Goal: Transaction & Acquisition: Book appointment/travel/reservation

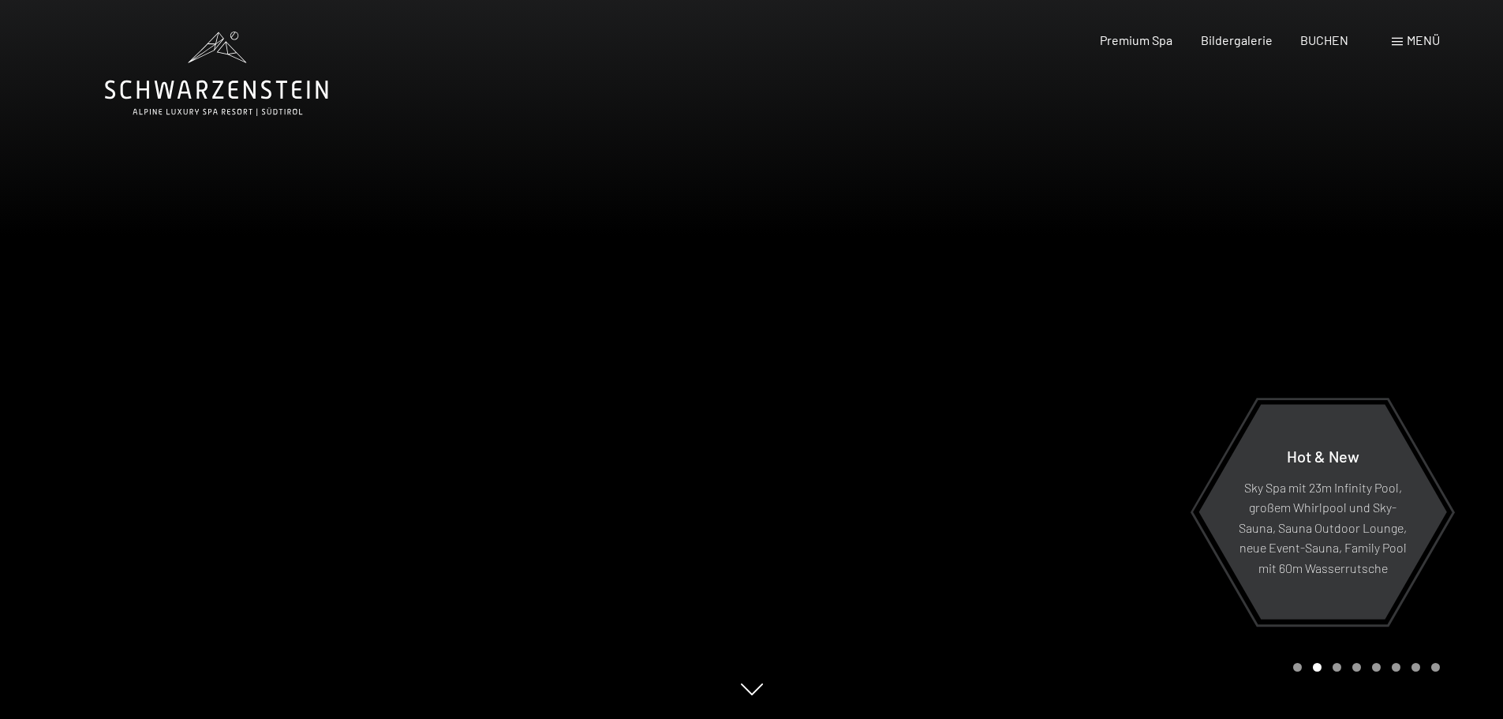
click at [1159, 48] on div "Premium Spa Bildergalerie BUCHEN" at bounding box center [1209, 40] width 331 height 17
click at [1412, 44] on span "Menü" at bounding box center [1422, 39] width 33 height 15
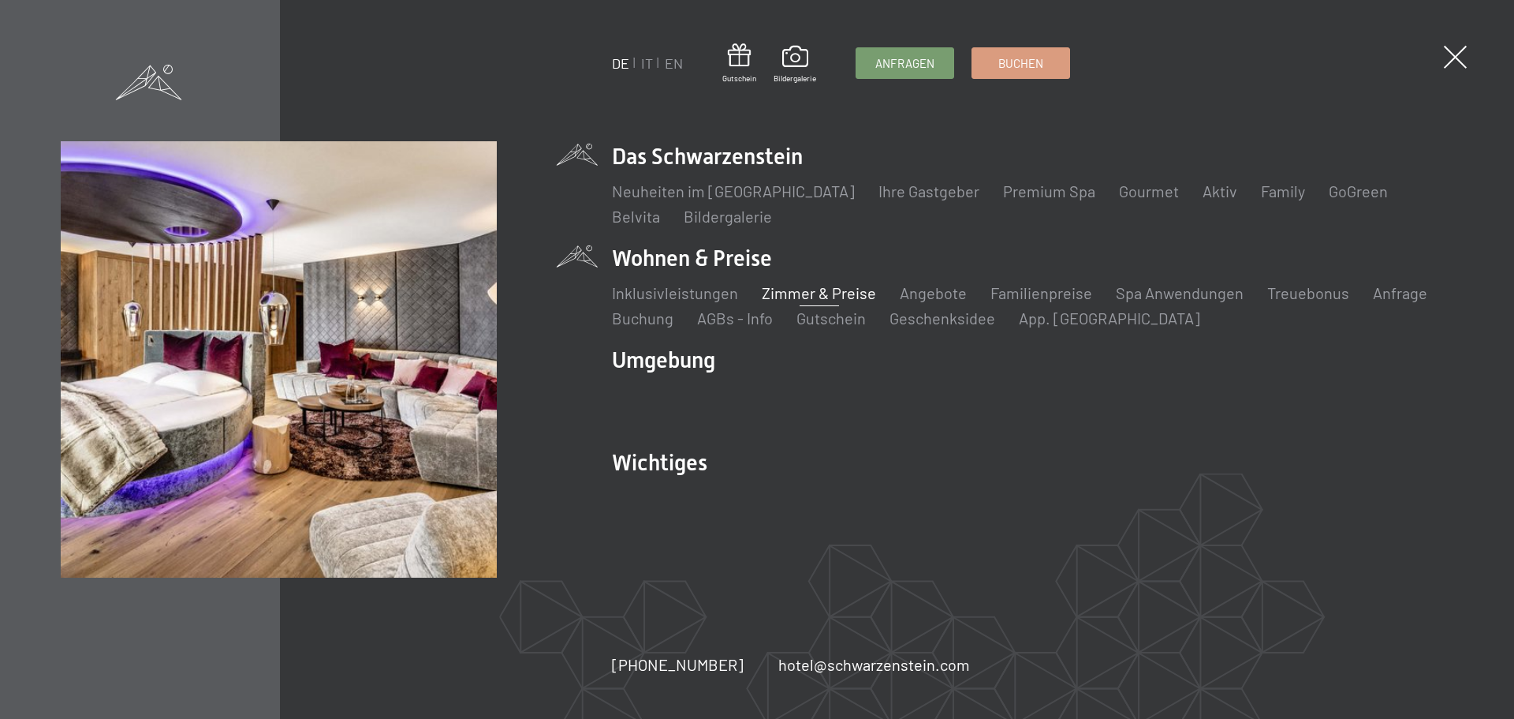
click at [808, 289] on link "Zimmer & Preise" at bounding box center [819, 292] width 114 height 19
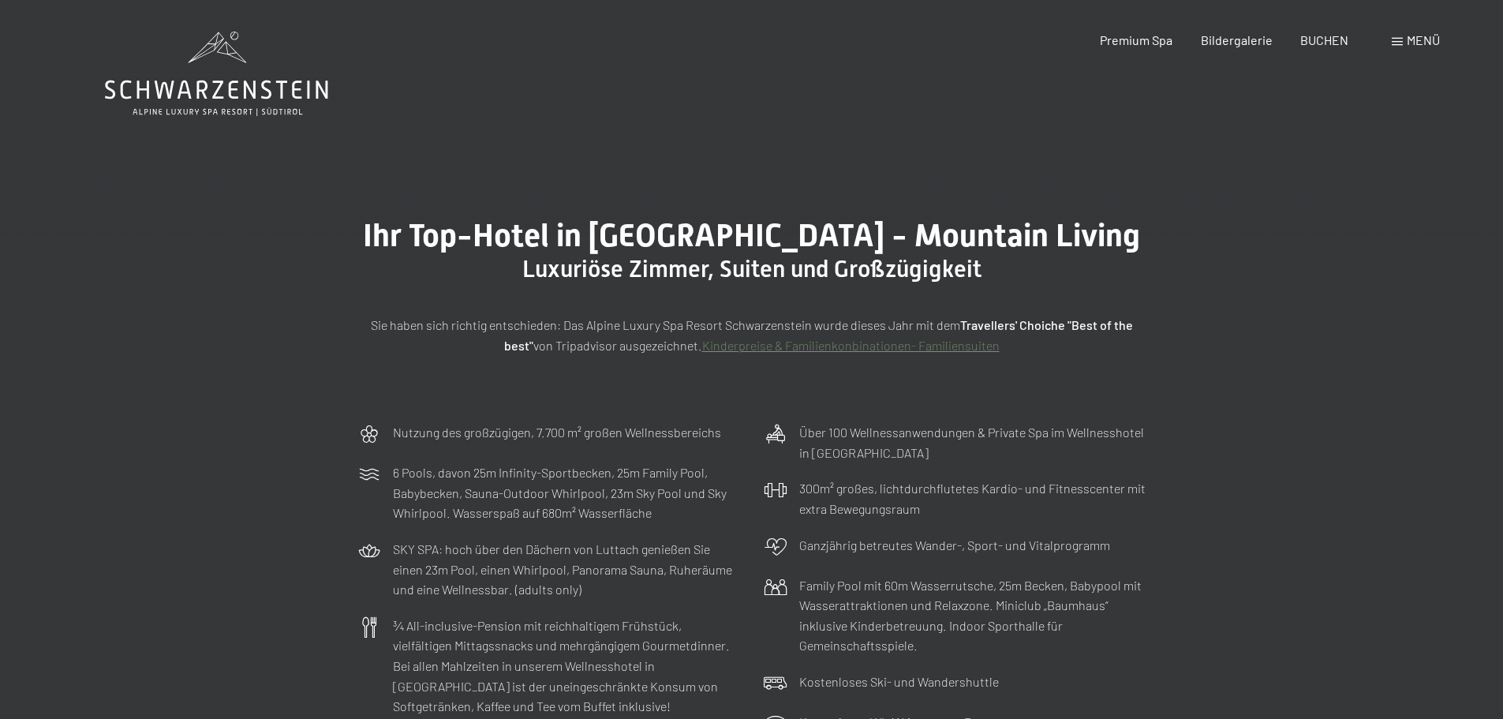
click at [1389, 43] on div "Buchen Anfragen Premium Spa Bildergalerie BUCHEN Menü DE IT EN Gutschein Bilder…" at bounding box center [1241, 40] width 395 height 17
click at [1403, 44] on div "Menü" at bounding box center [1415, 40] width 48 height 17
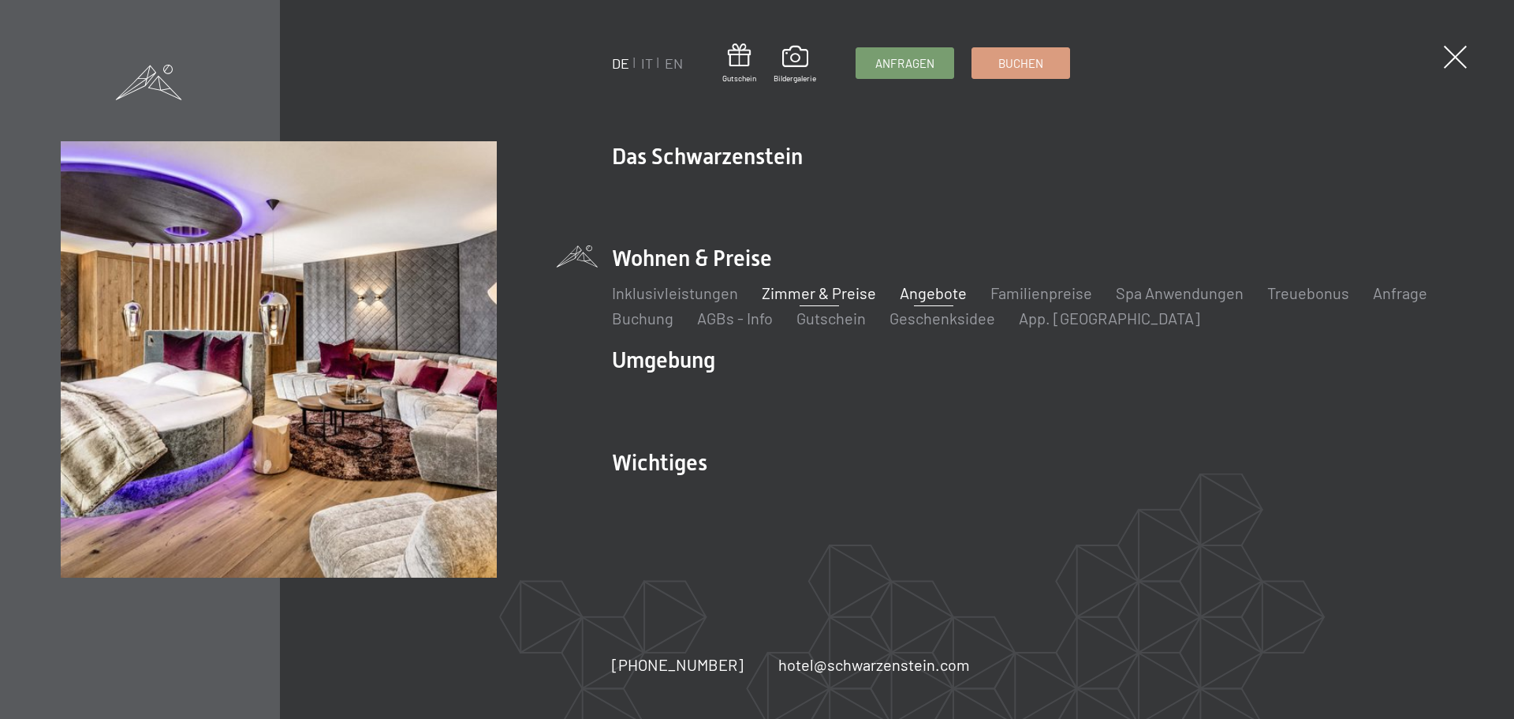
click at [941, 295] on link "Angebote" at bounding box center [933, 292] width 67 height 19
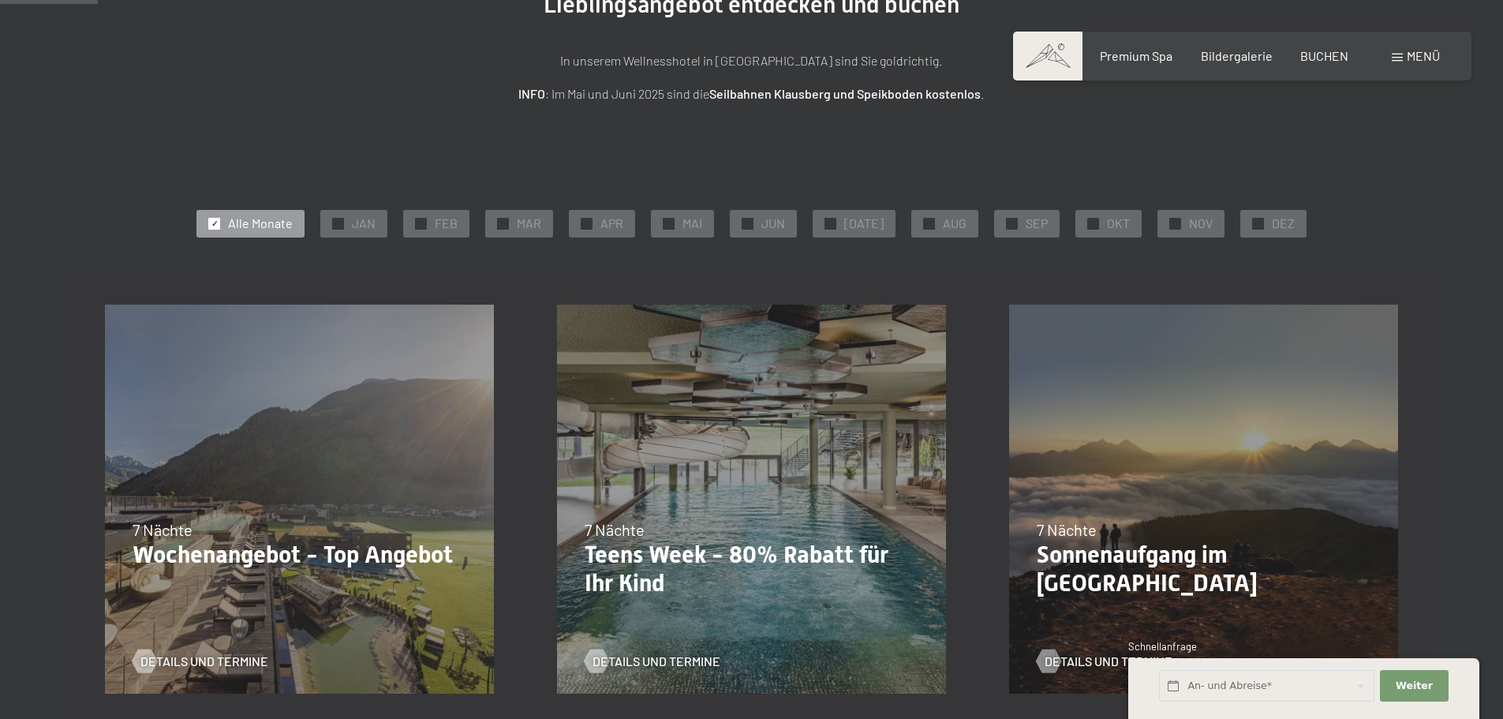
scroll to position [237, 0]
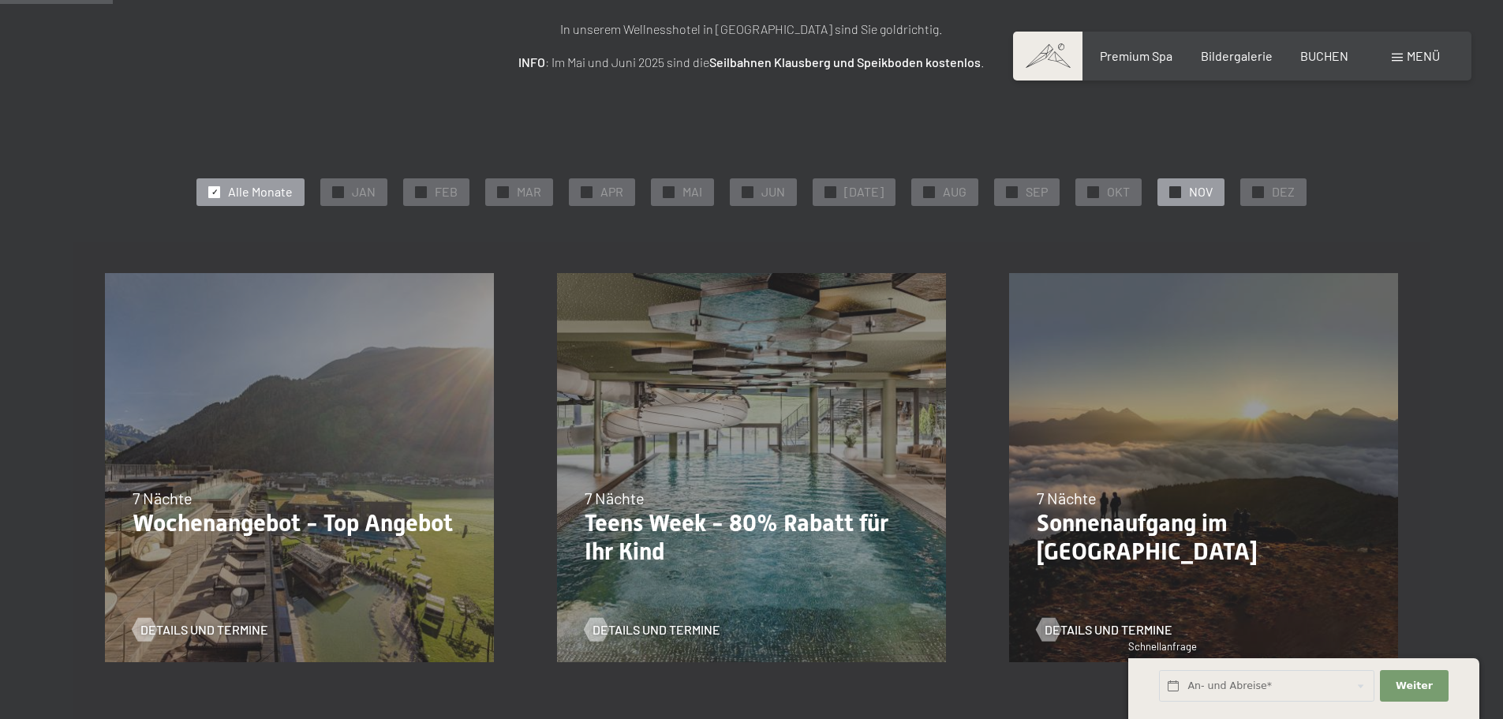
click at [1170, 193] on div at bounding box center [1175, 192] width 12 height 12
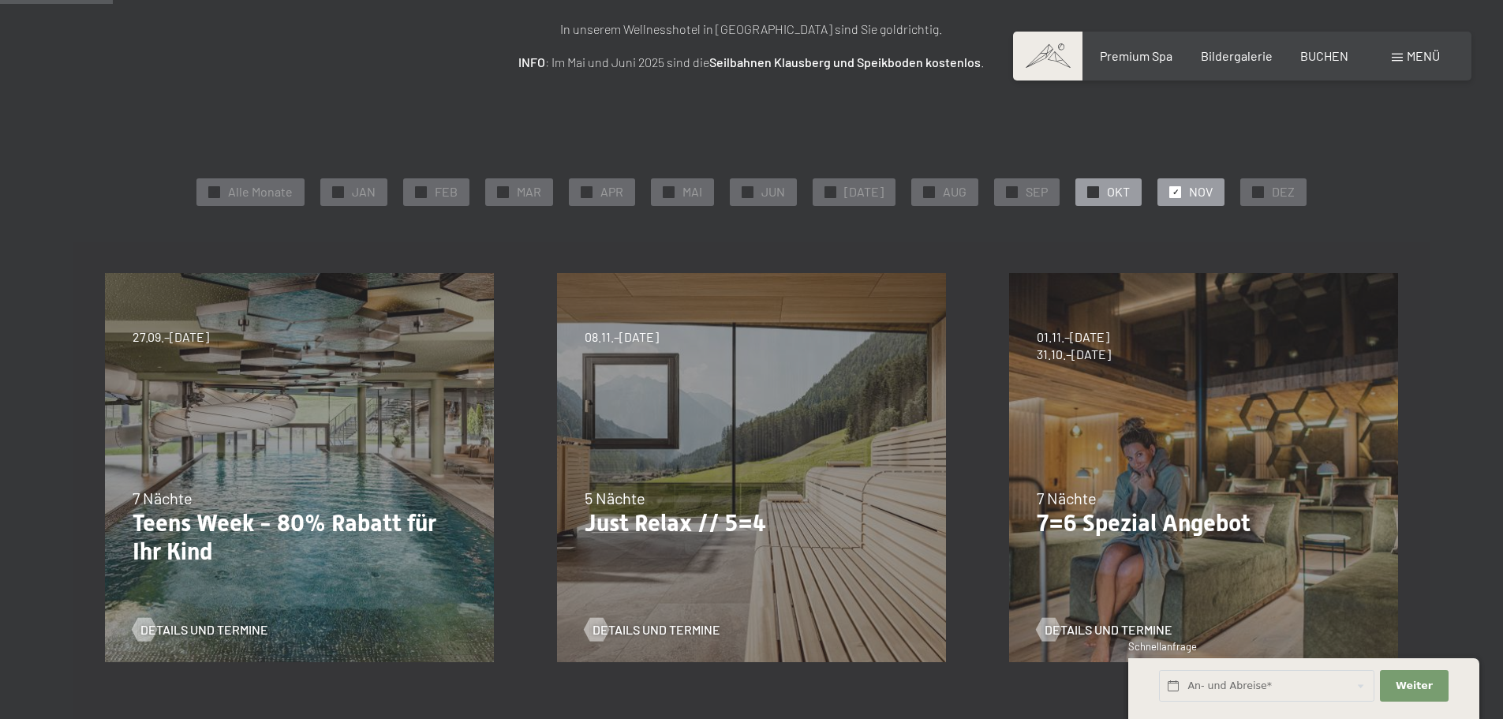
click at [1087, 194] on div at bounding box center [1093, 192] width 12 height 12
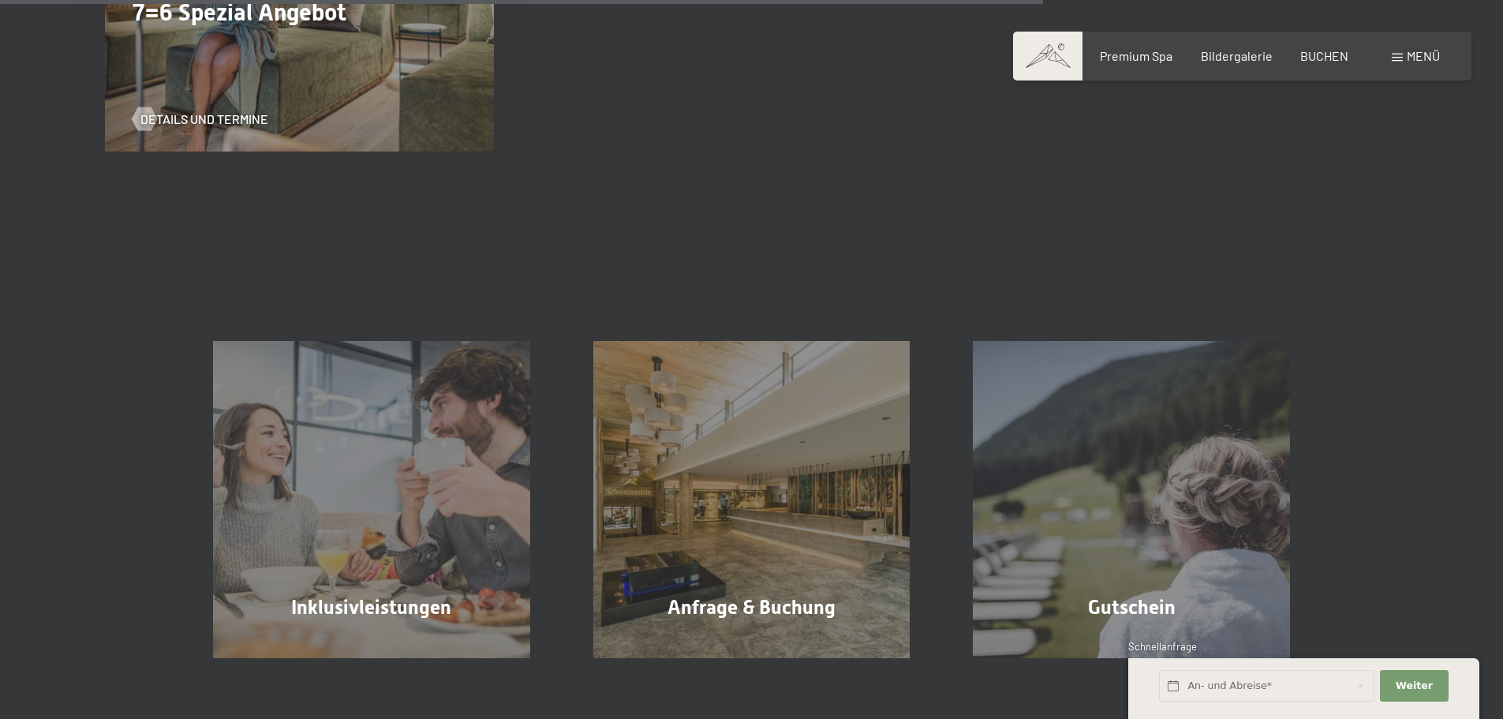
scroll to position [1341, 0]
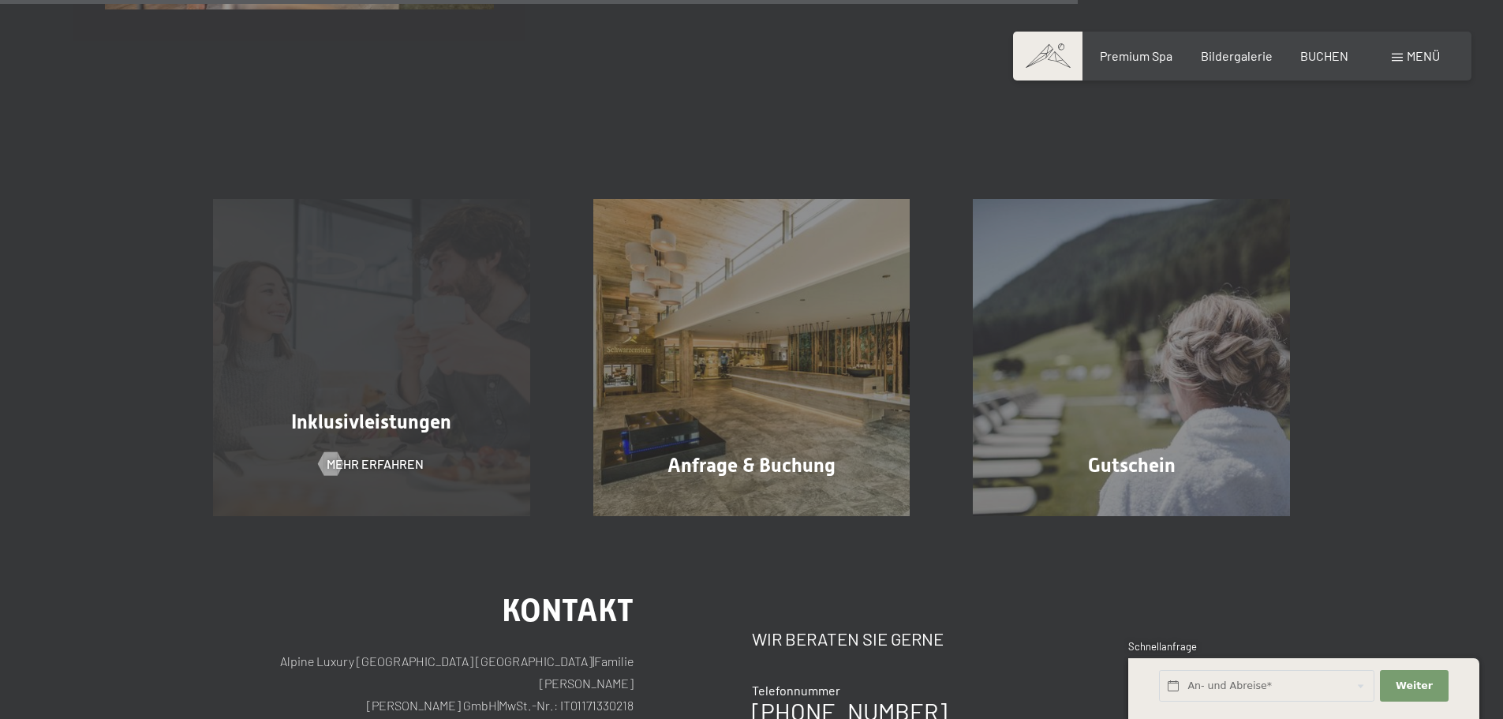
click at [377, 427] on span "Inklusivleistungen" at bounding box center [371, 421] width 160 height 23
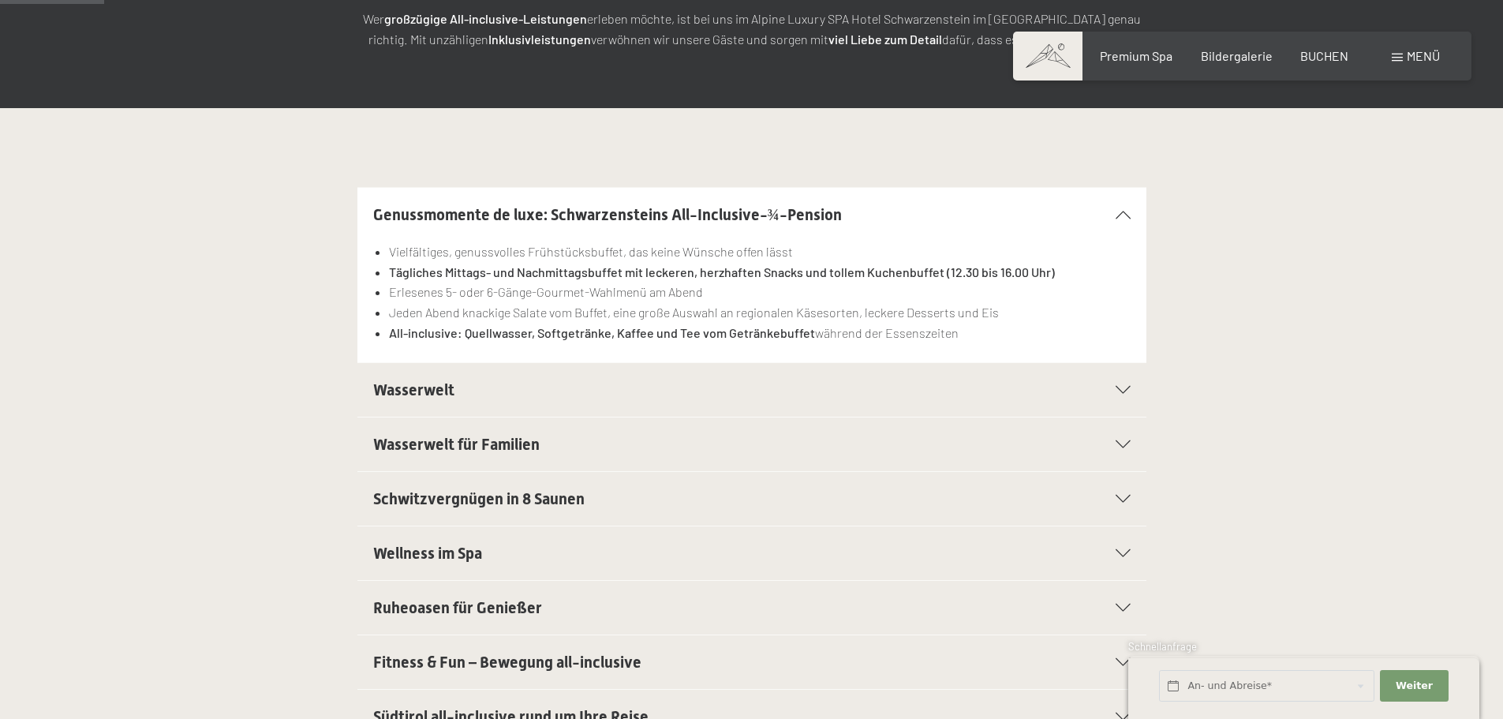
scroll to position [315, 0]
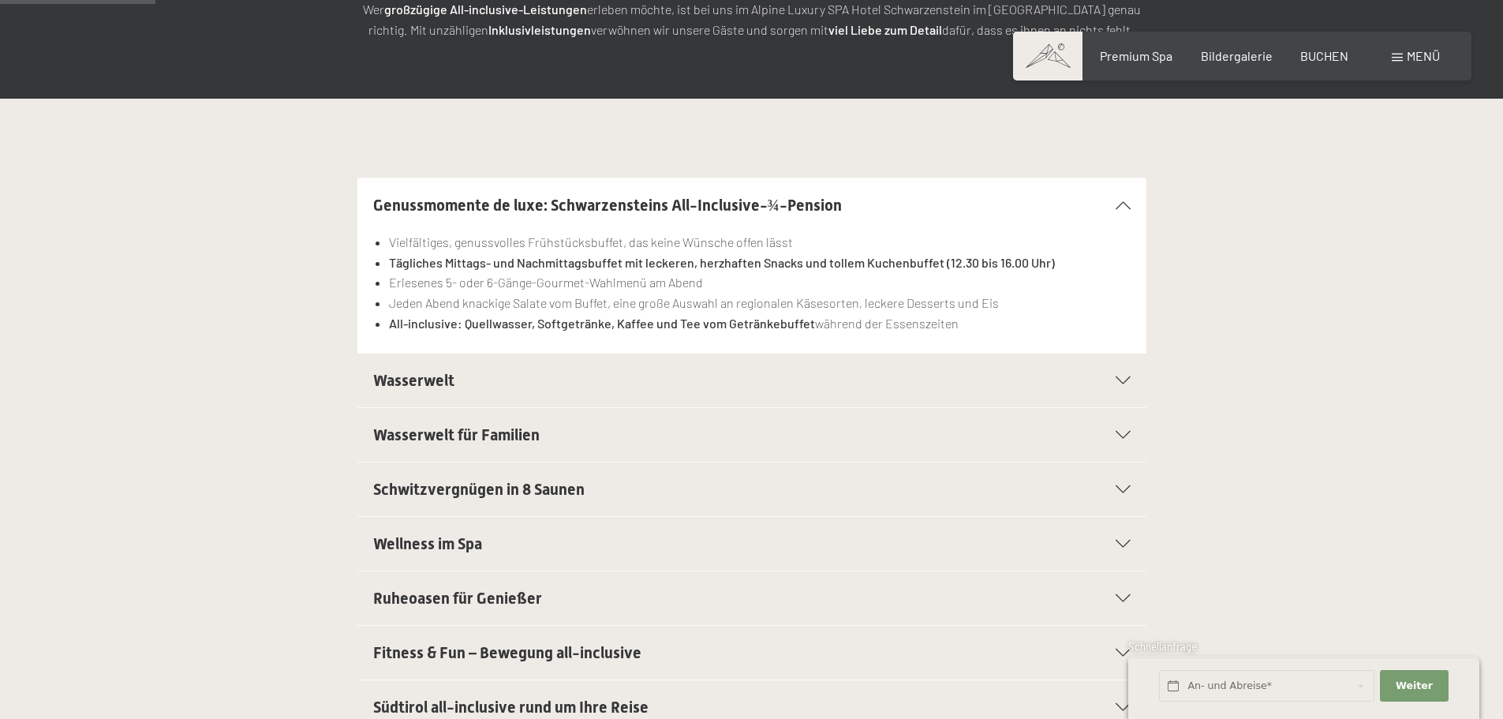
click at [515, 388] on h2 "Wasserwelt" at bounding box center [713, 380] width 681 height 22
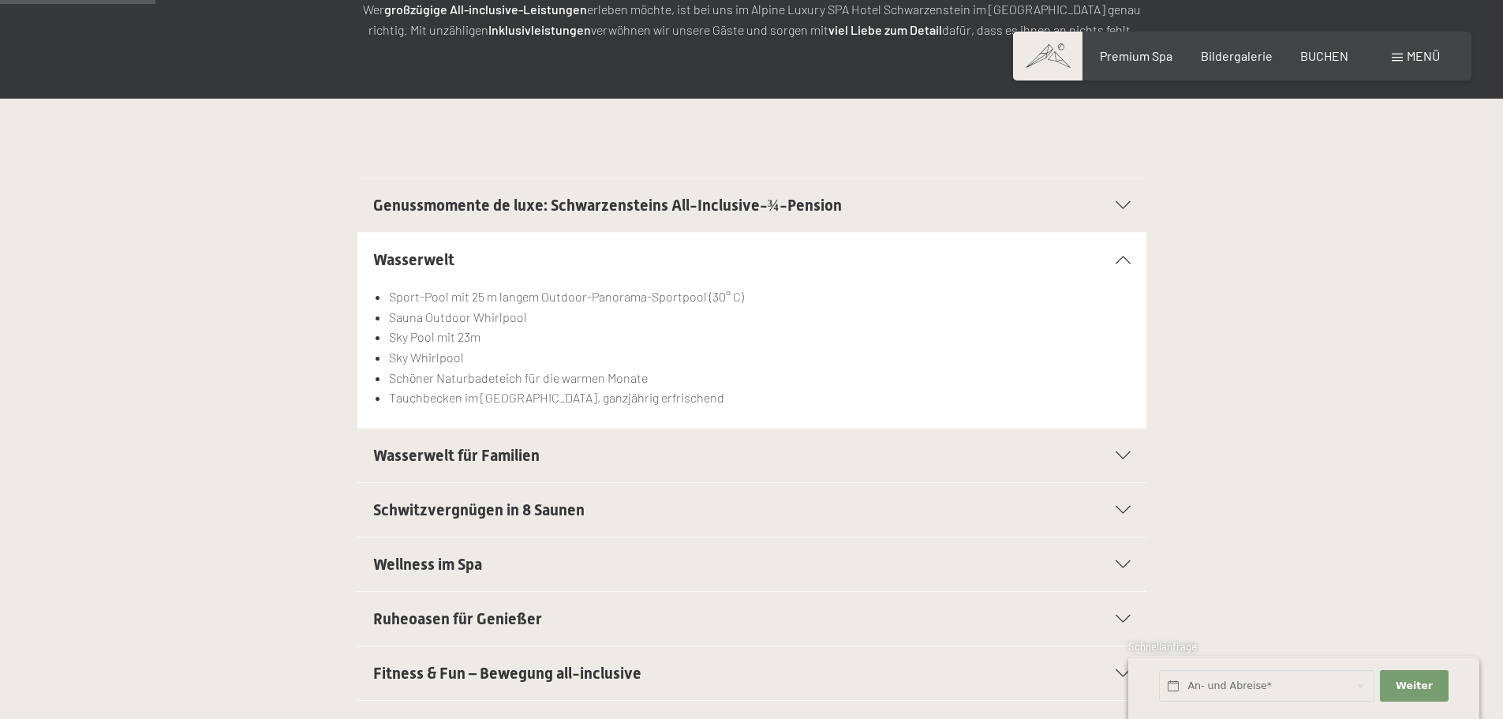
click at [595, 468] on div "Wasserwelt für Familien" at bounding box center [751, 455] width 757 height 54
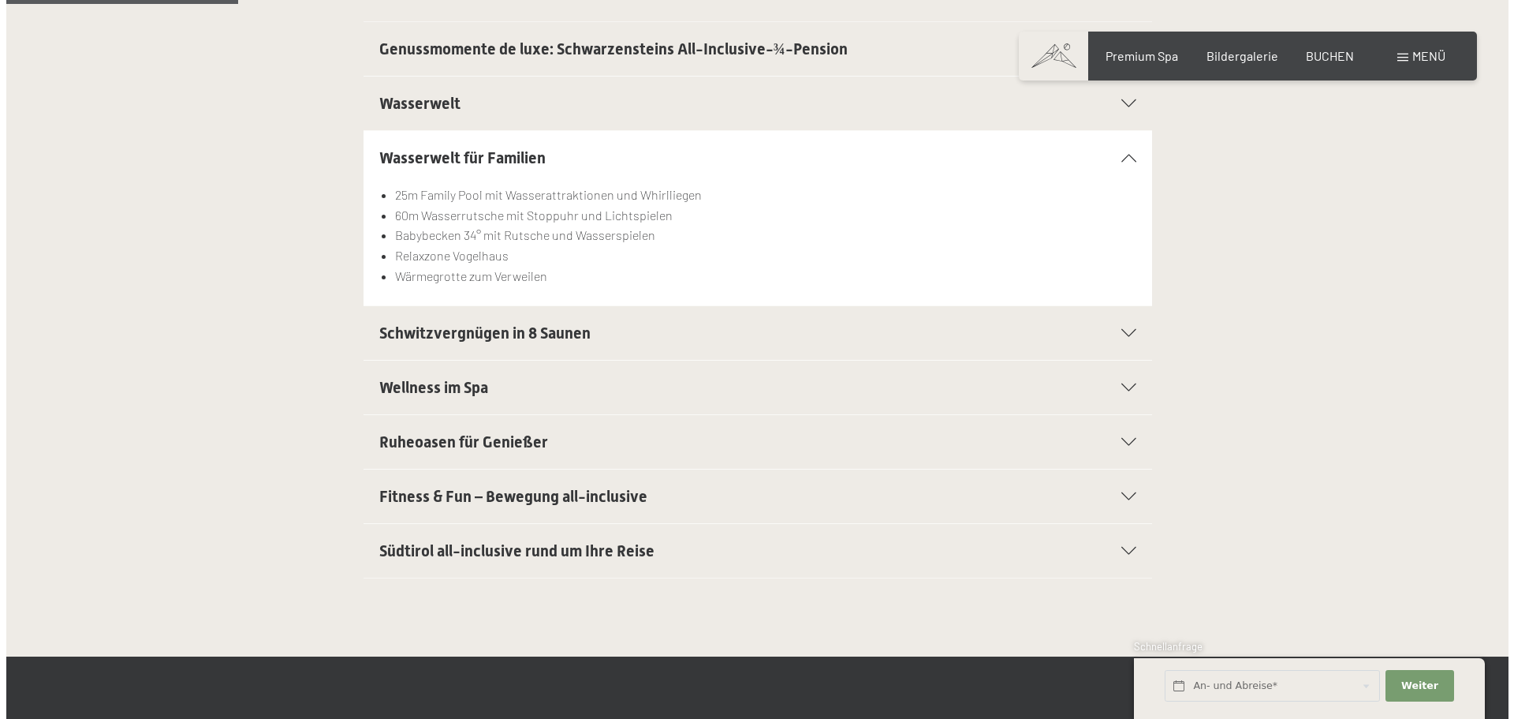
scroll to position [473, 0]
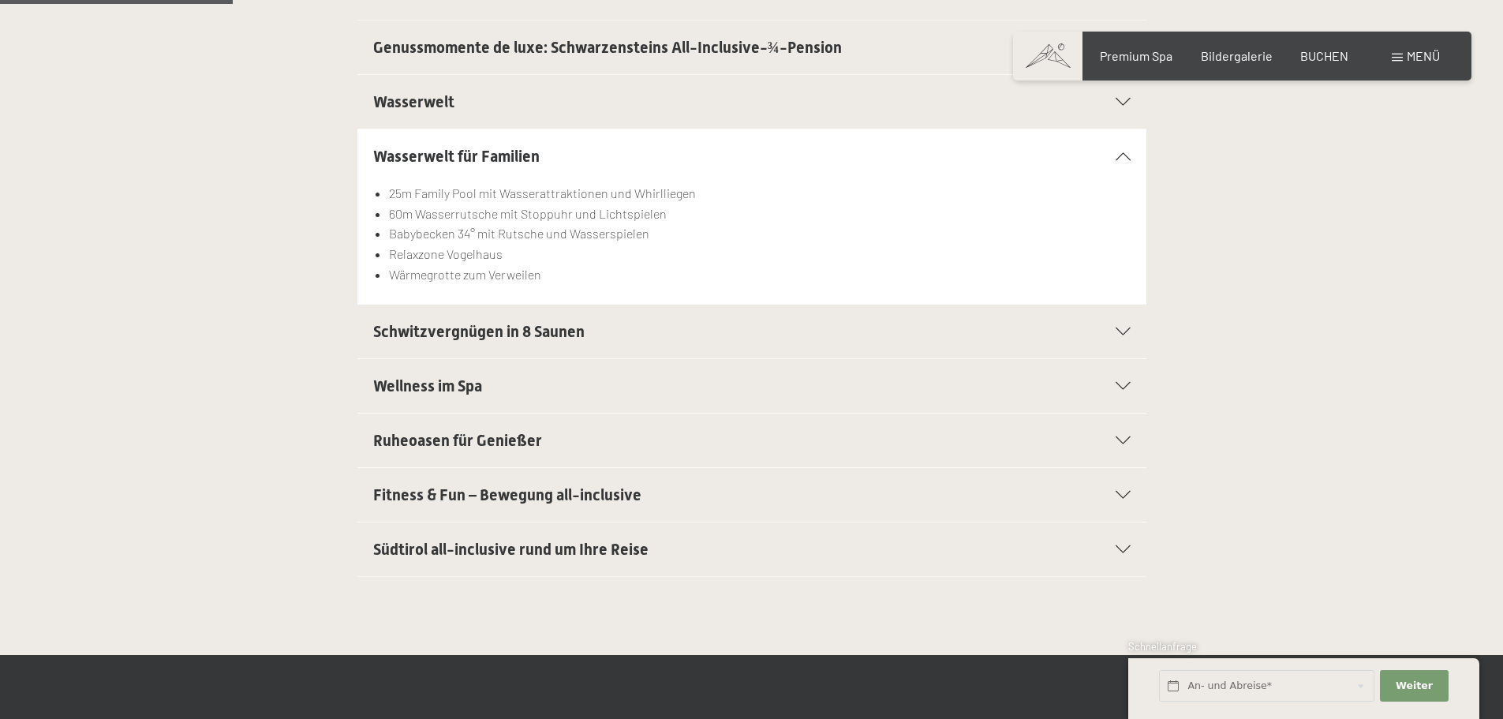
click at [715, 557] on h2 "Südtirol all-inclusive rund um Ihre Reise" at bounding box center [713, 549] width 681 height 22
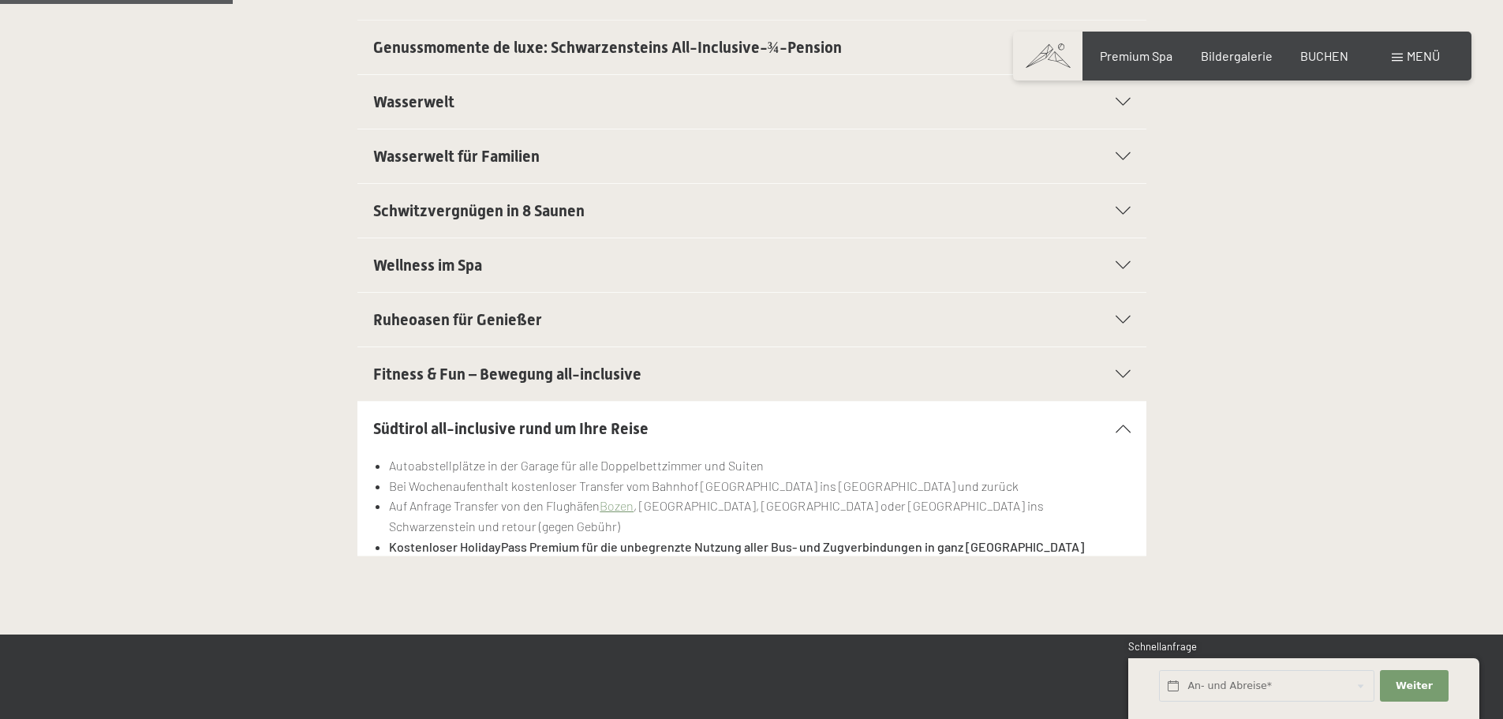
click at [1391, 65] on div "Buchen Anfragen Premium Spa Bildergalerie BUCHEN Menü DE IT EN Gutschein Bilder…" at bounding box center [1241, 55] width 395 height 17
click at [1402, 55] on span at bounding box center [1396, 58] width 11 height 8
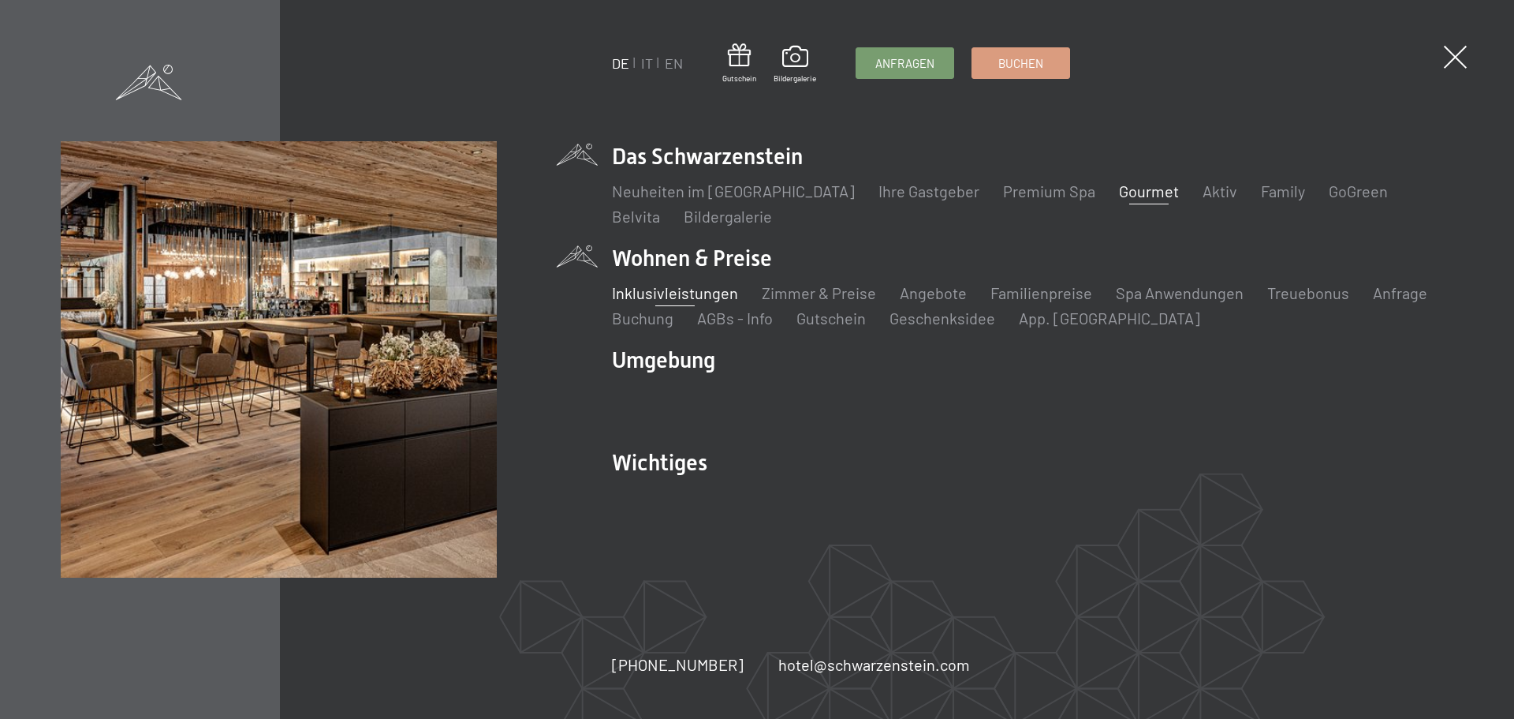
click at [1119, 193] on link "Gourmet" at bounding box center [1149, 190] width 60 height 19
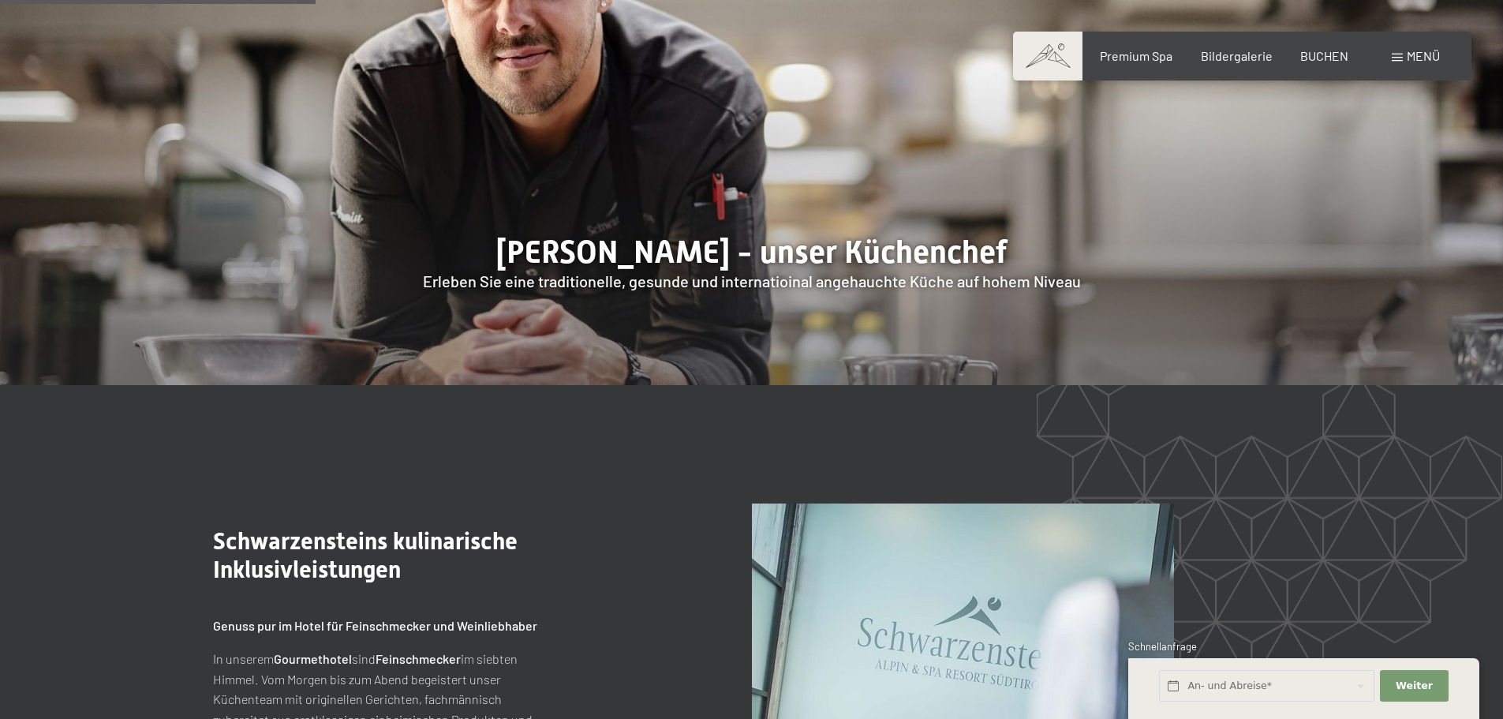
scroll to position [1025, 0]
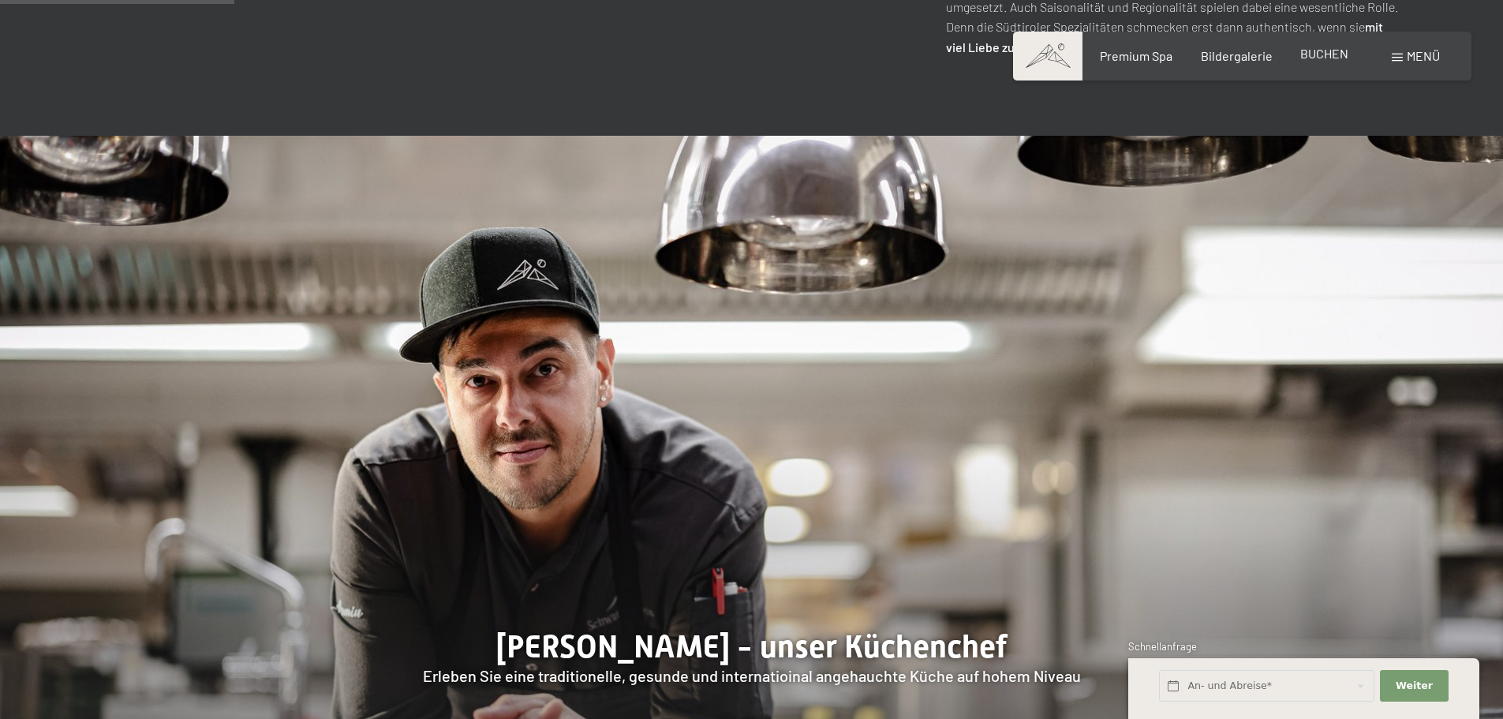
click at [1313, 58] on span "BUCHEN" at bounding box center [1324, 53] width 48 height 15
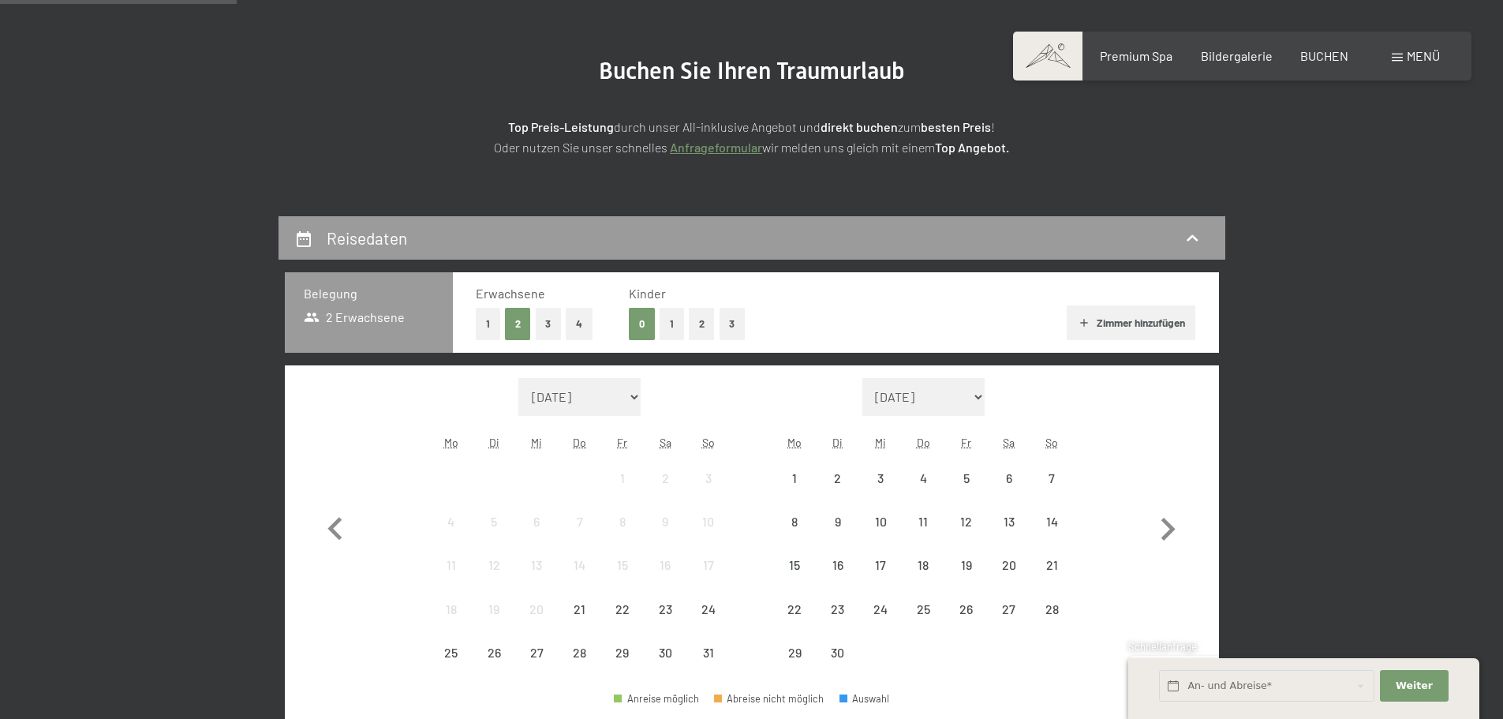
scroll to position [315, 0]
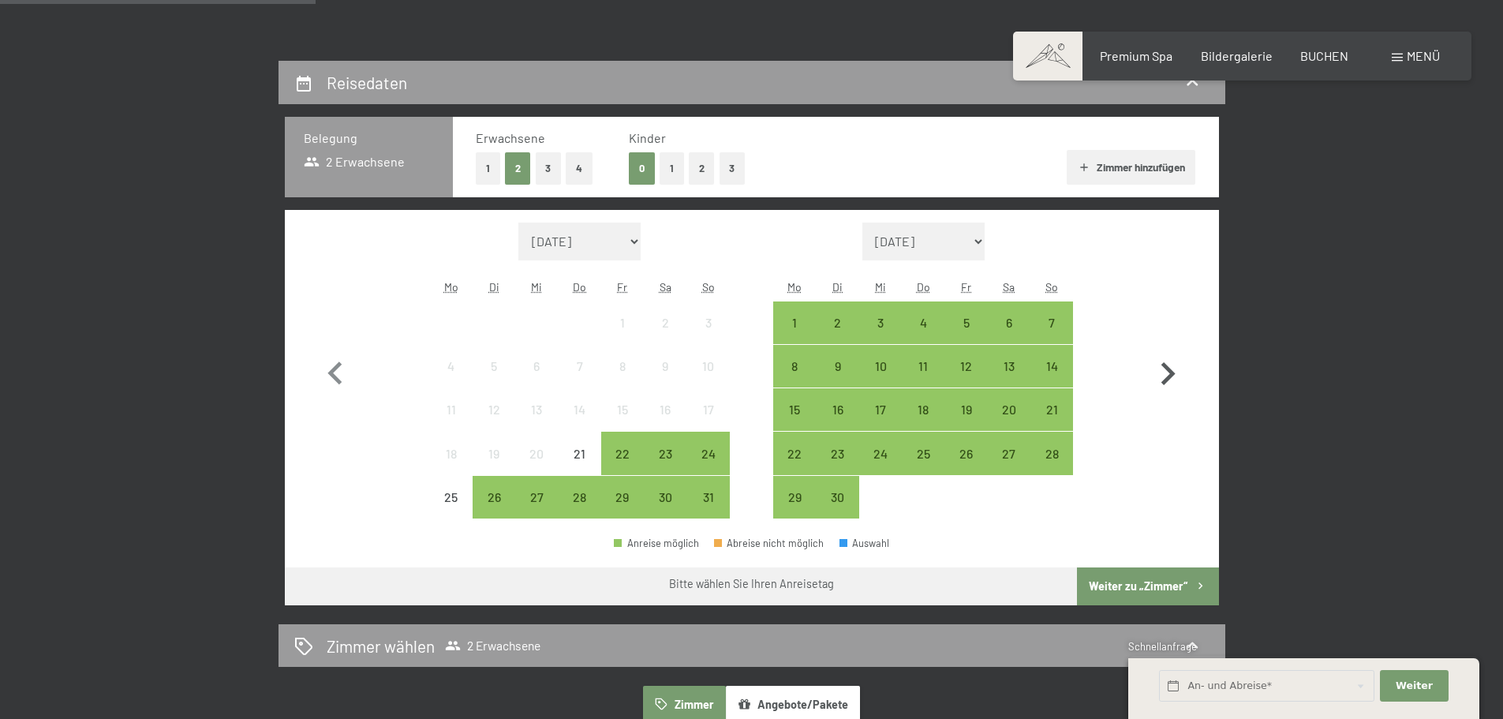
click at [1168, 379] on icon "button" at bounding box center [1168, 373] width 14 height 23
select select "2025-09-01"
select select "2025-10-01"
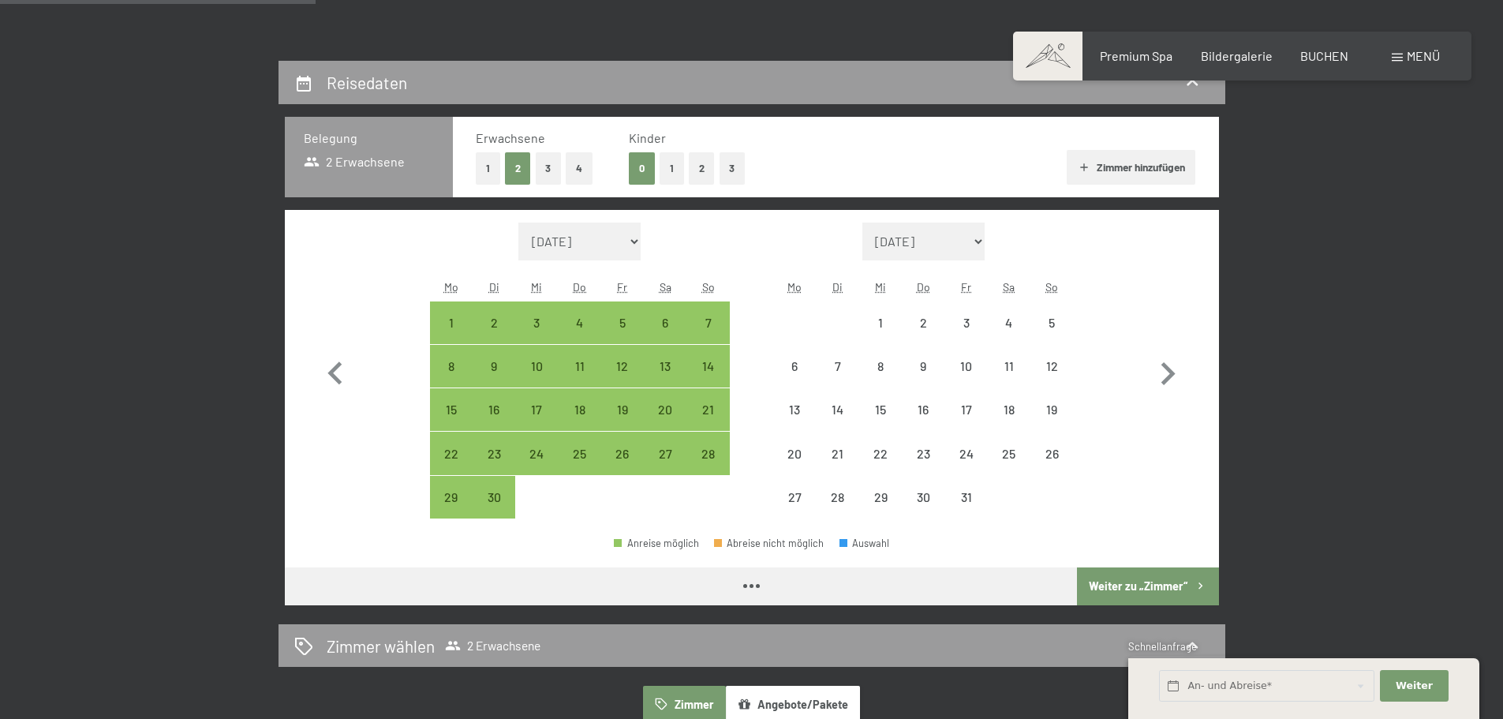
select select "2025-09-01"
select select "2025-10-01"
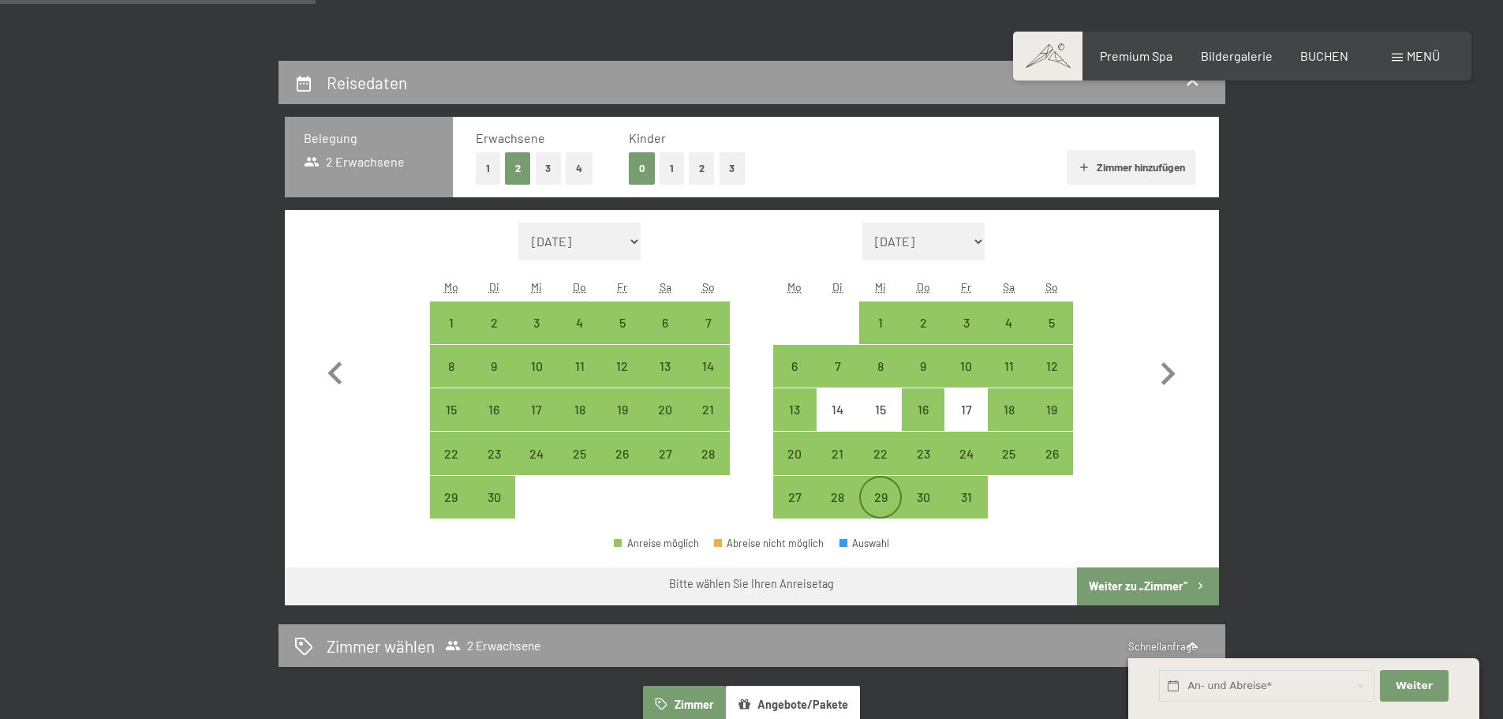
click at [875, 498] on div "29" at bounding box center [880, 510] width 39 height 39
select select "2025-09-01"
select select "2025-10-01"
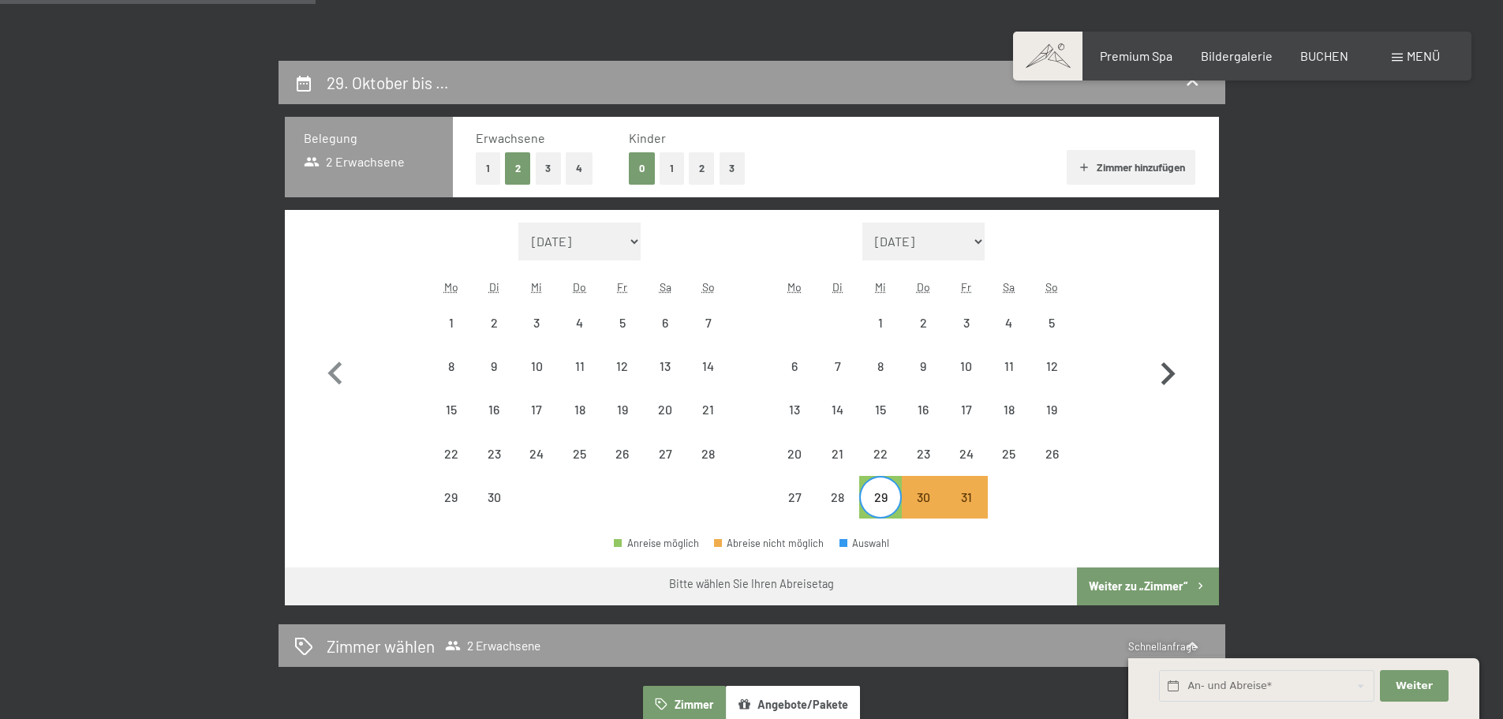
click at [1166, 368] on icon "button" at bounding box center [1168, 373] width 14 height 23
select select "2025-10-01"
select select "2025-11-01"
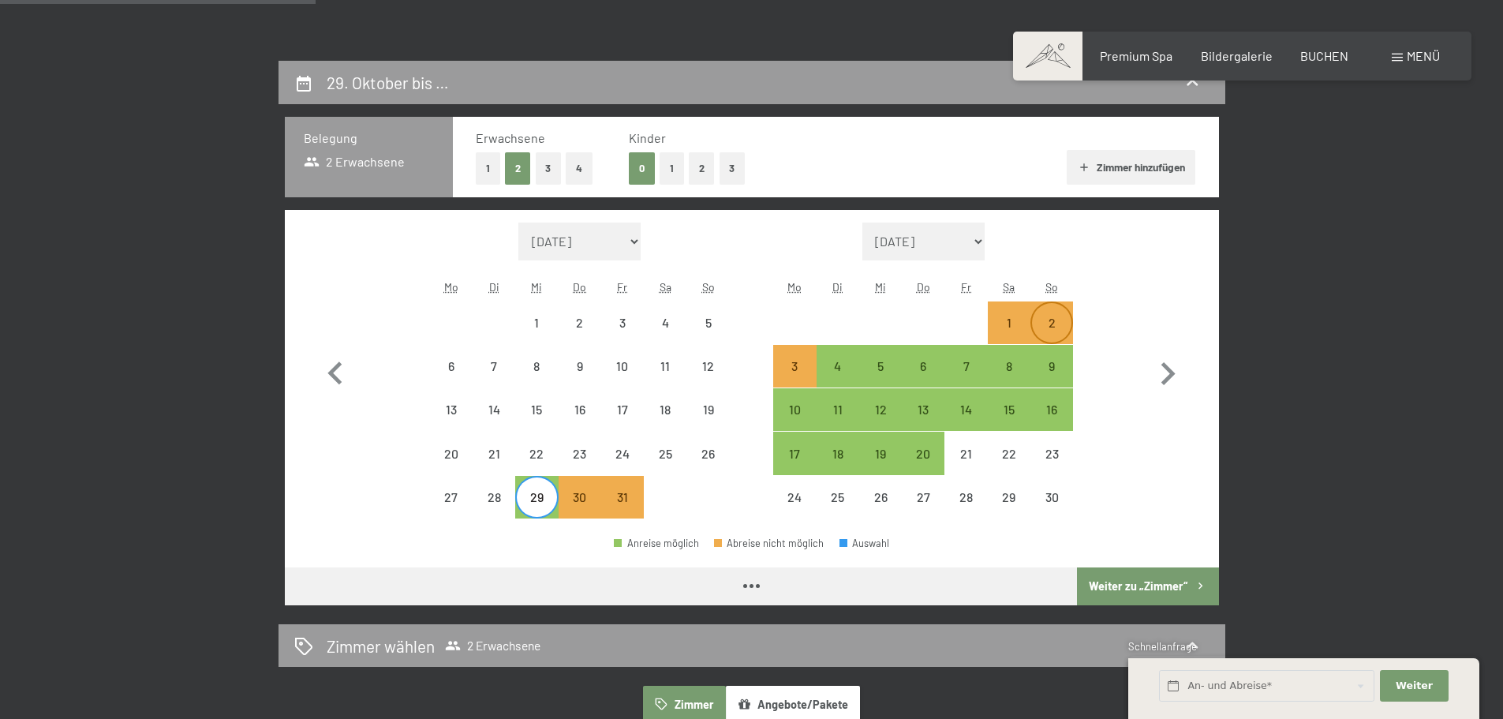
click at [1058, 329] on div "2" at bounding box center [1051, 335] width 39 height 39
select select "2025-10-01"
select select "2025-11-01"
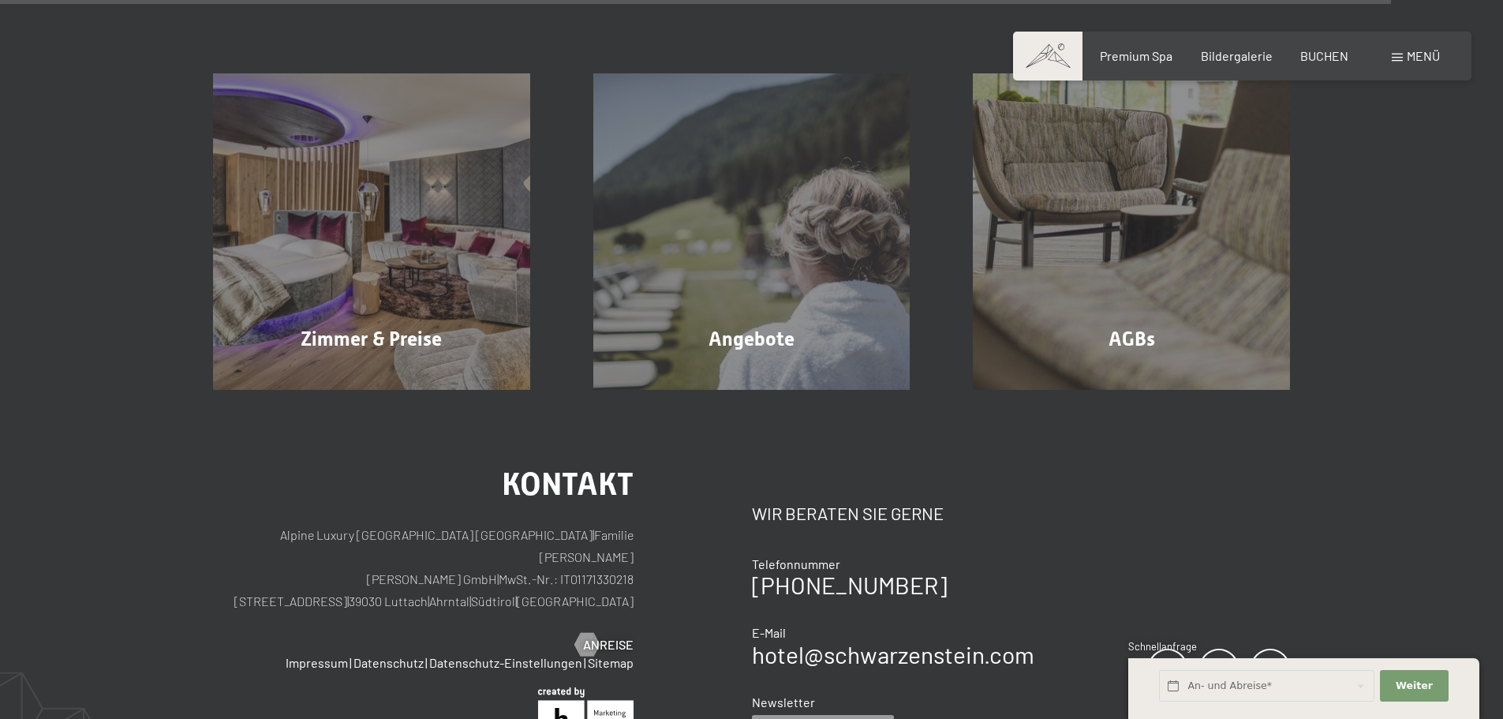
scroll to position [1262, 0]
